Goal: Task Accomplishment & Management: Manage account settings

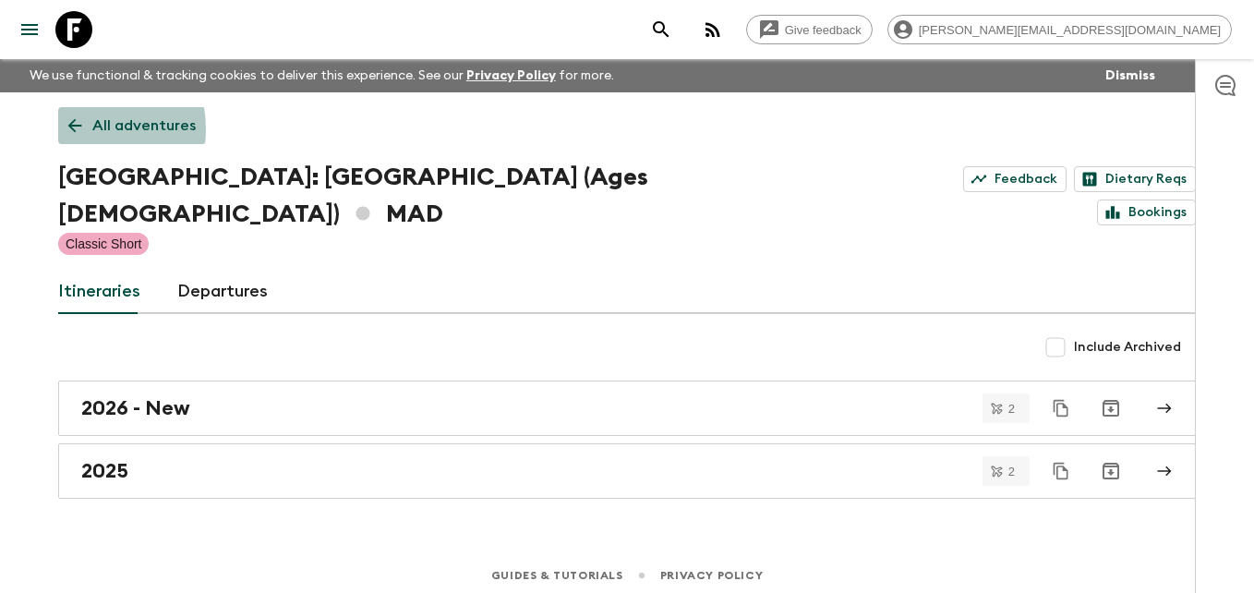
click at [74, 129] on icon at bounding box center [75, 126] width 14 height 14
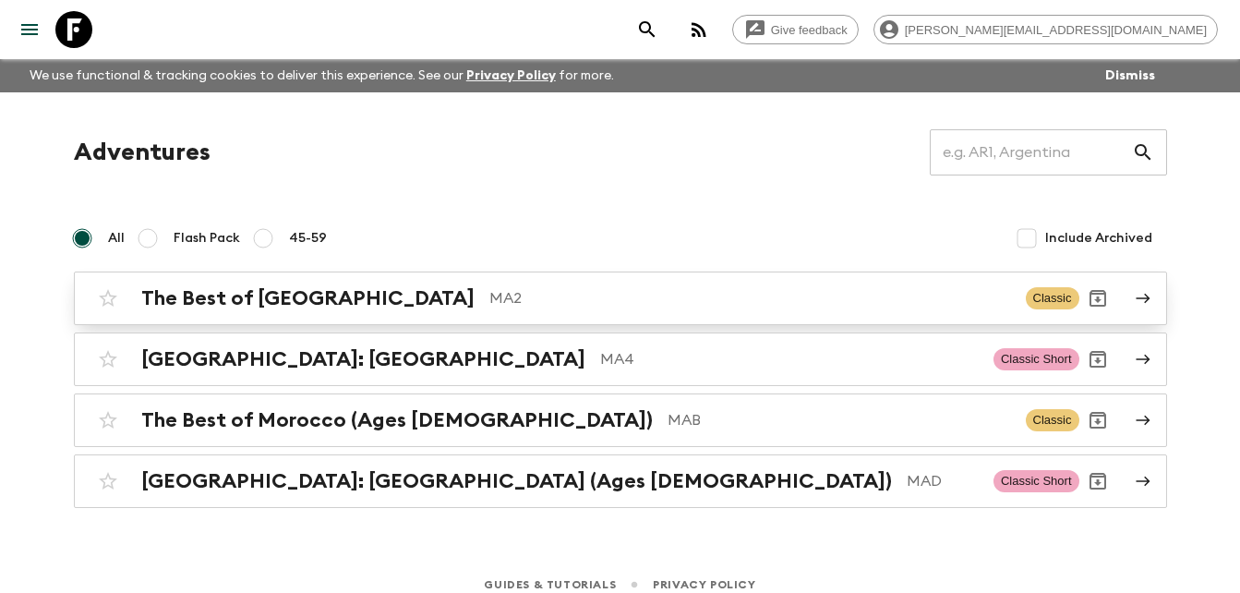
click at [237, 295] on h2 "The Best of [GEOGRAPHIC_DATA]" at bounding box center [307, 298] width 333 height 24
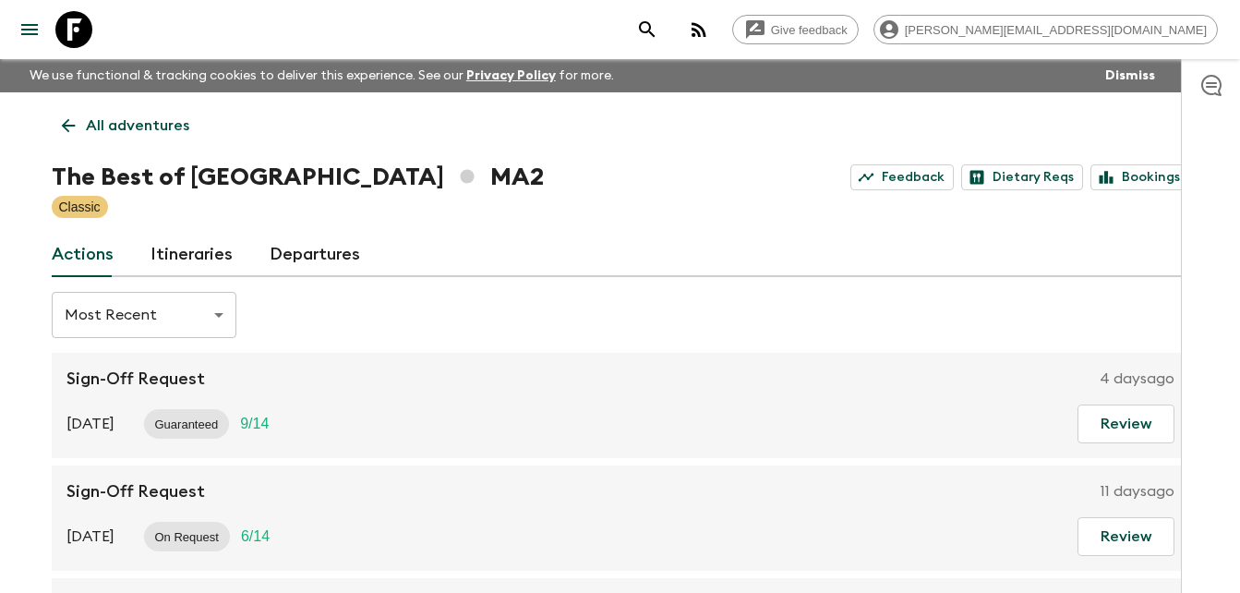
click at [190, 258] on link "Itineraries" at bounding box center [192, 255] width 82 height 44
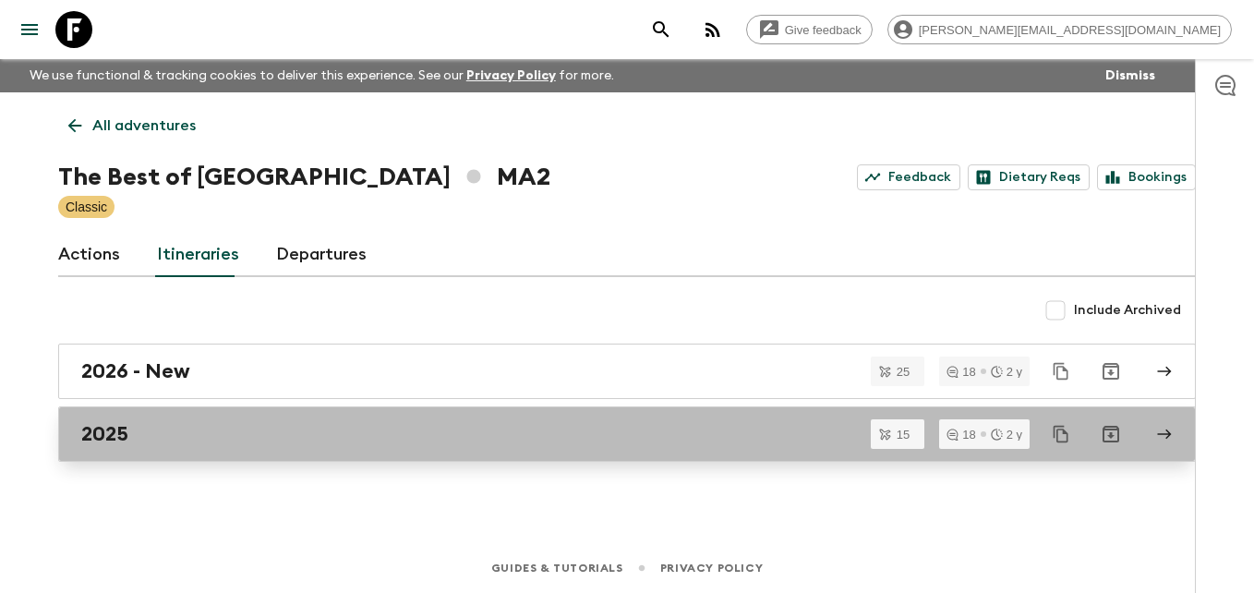
click at [124, 435] on h2 "2025" at bounding box center [104, 434] width 47 height 24
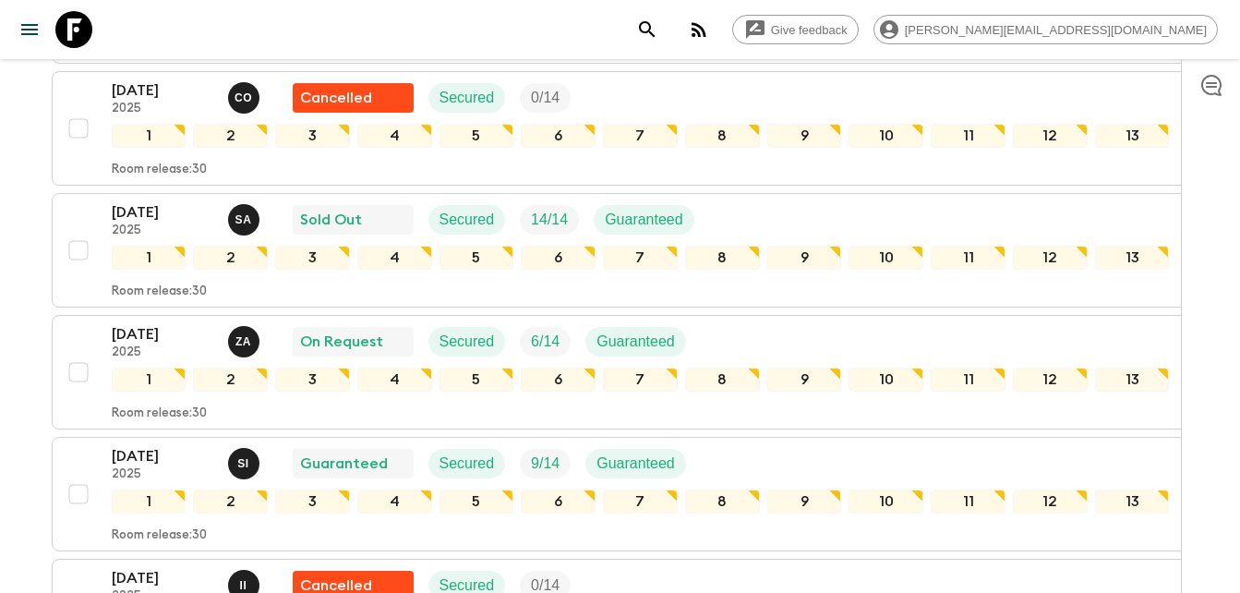
scroll to position [690, 0]
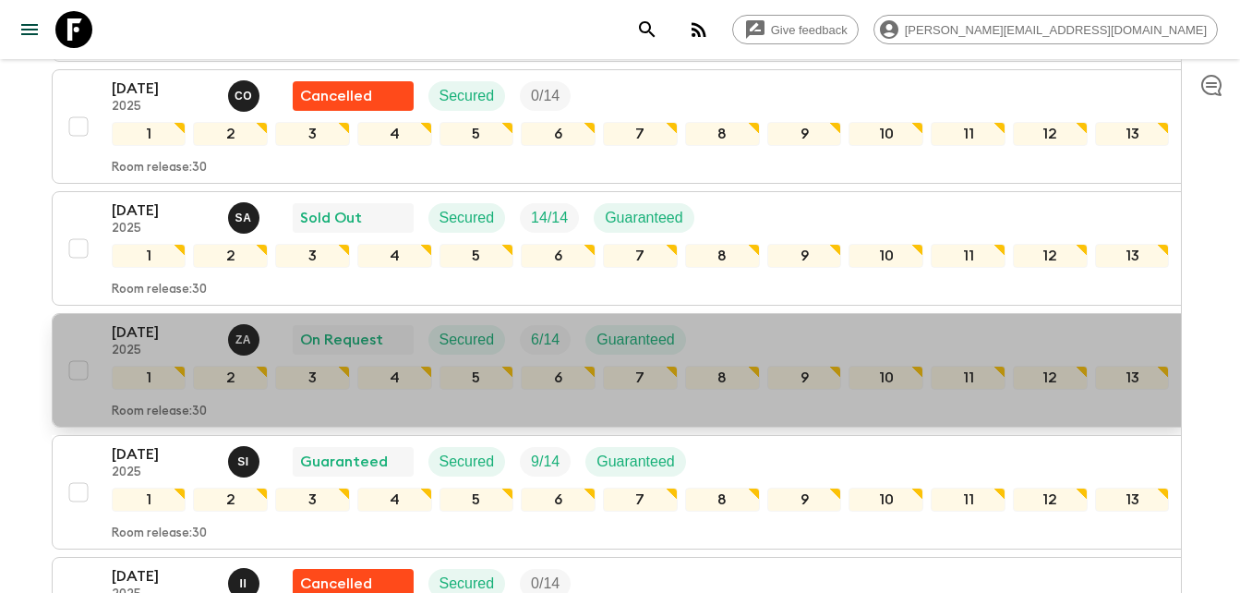
click at [150, 332] on p "[DATE]" at bounding box center [163, 332] width 102 height 22
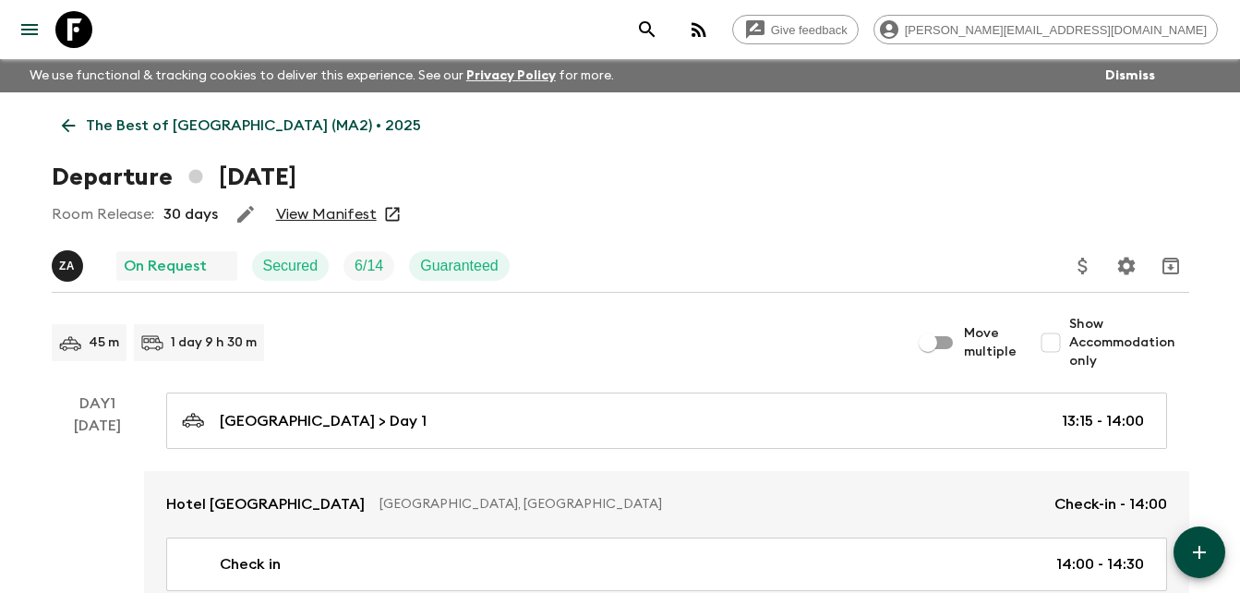
click at [332, 214] on link "View Manifest" at bounding box center [326, 214] width 101 height 18
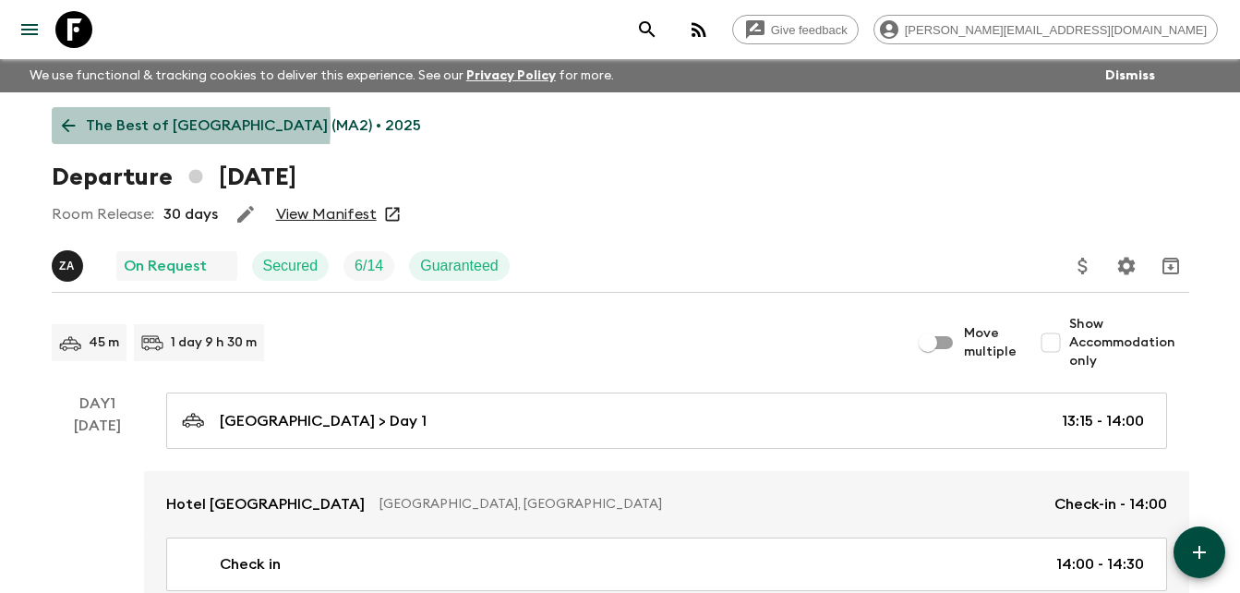
click at [68, 125] on icon at bounding box center [68, 125] width 20 height 20
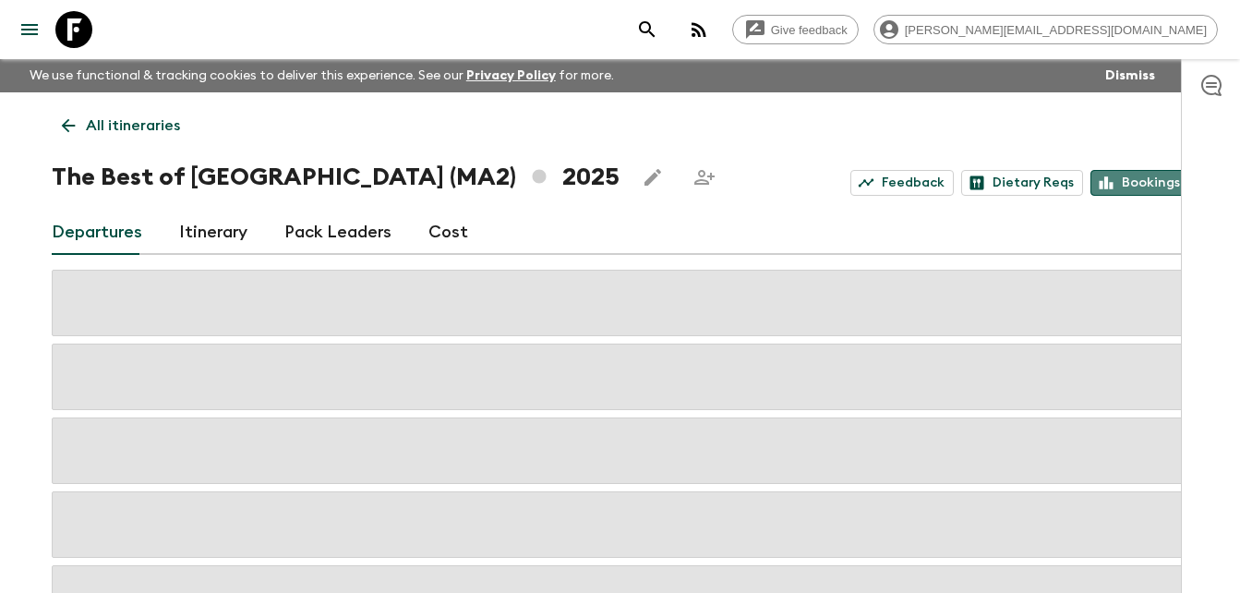
click at [1152, 181] on link "Bookings" at bounding box center [1140, 183] width 99 height 26
